Goal: Task Accomplishment & Management: Manage account settings

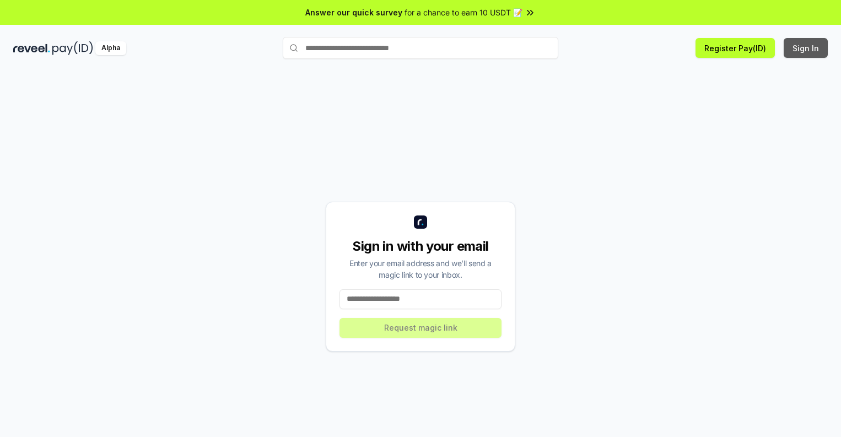
click at [806, 48] on button "Sign In" at bounding box center [806, 48] width 44 height 20
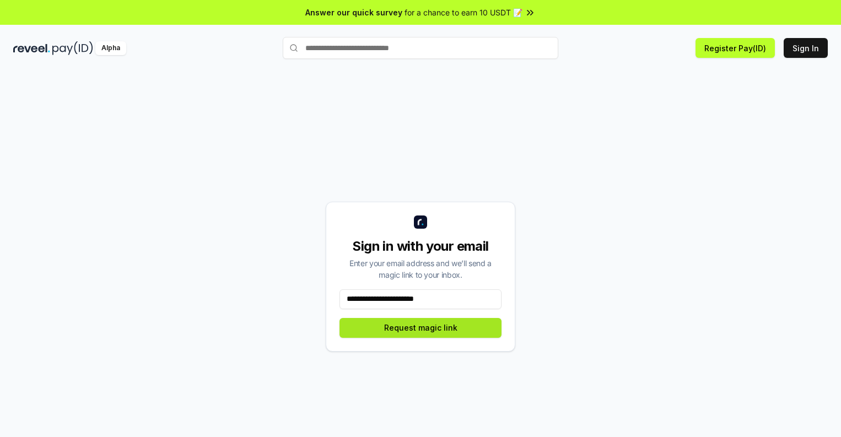
type input "**********"
click at [420, 327] on button "Request magic link" at bounding box center [420, 328] width 162 height 20
